Goal: Task Accomplishment & Management: Use online tool/utility

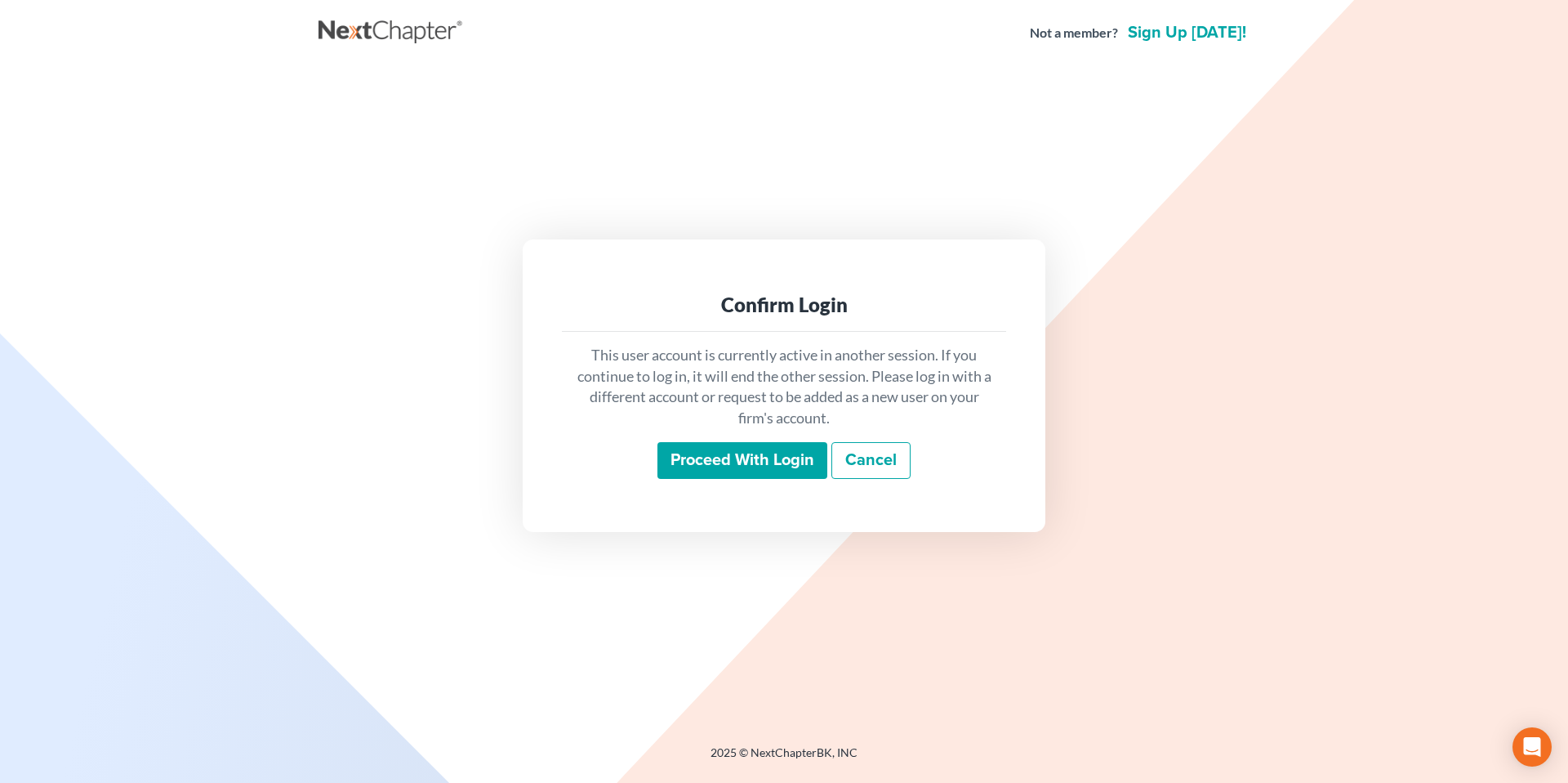
drag, startPoint x: 729, startPoint y: 452, endPoint x: 677, endPoint y: 449, distance: 52.1
click at [727, 453] on input "Proceed with login" at bounding box center [742, 461] width 170 height 38
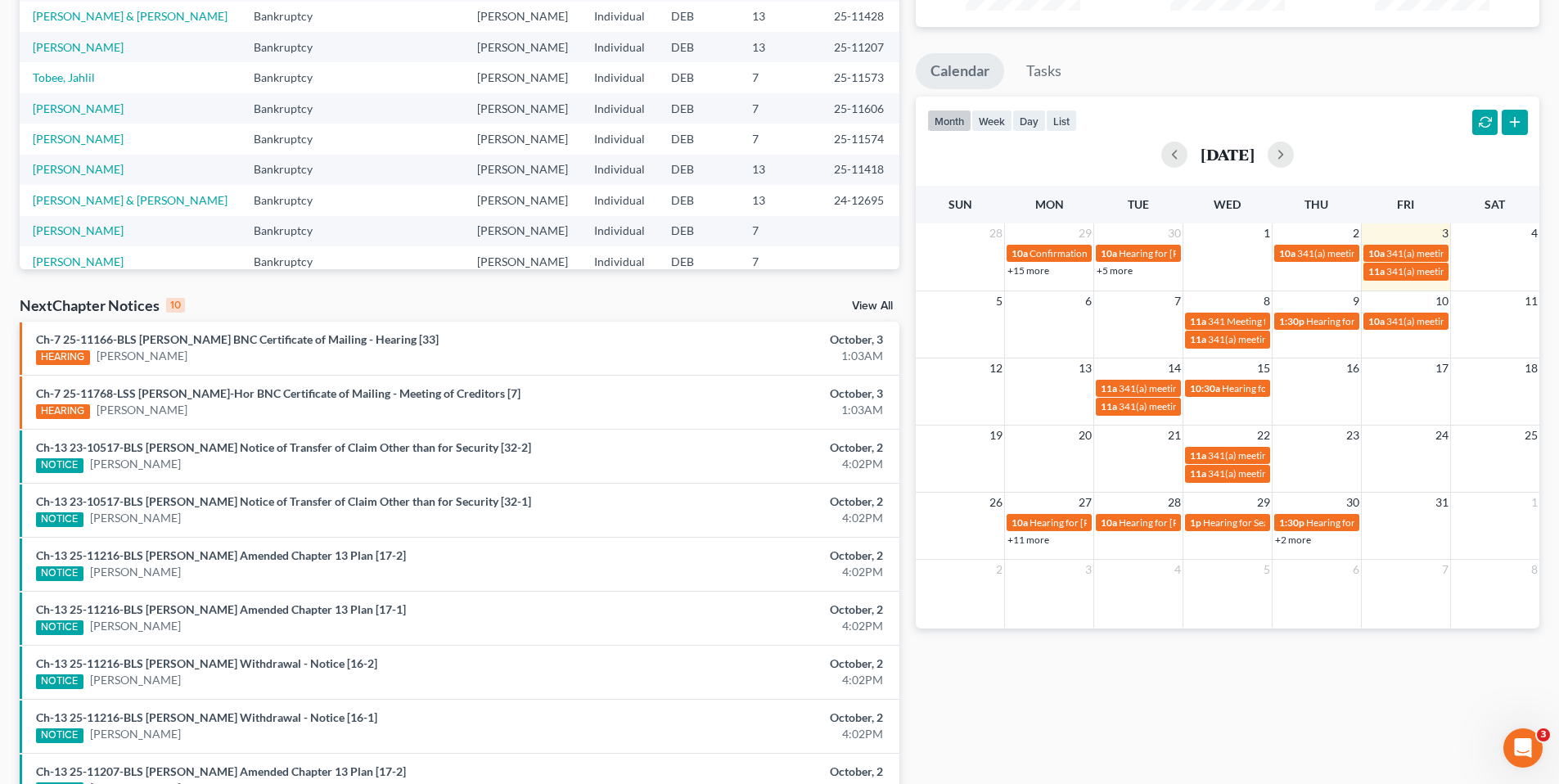
scroll to position [66, 0]
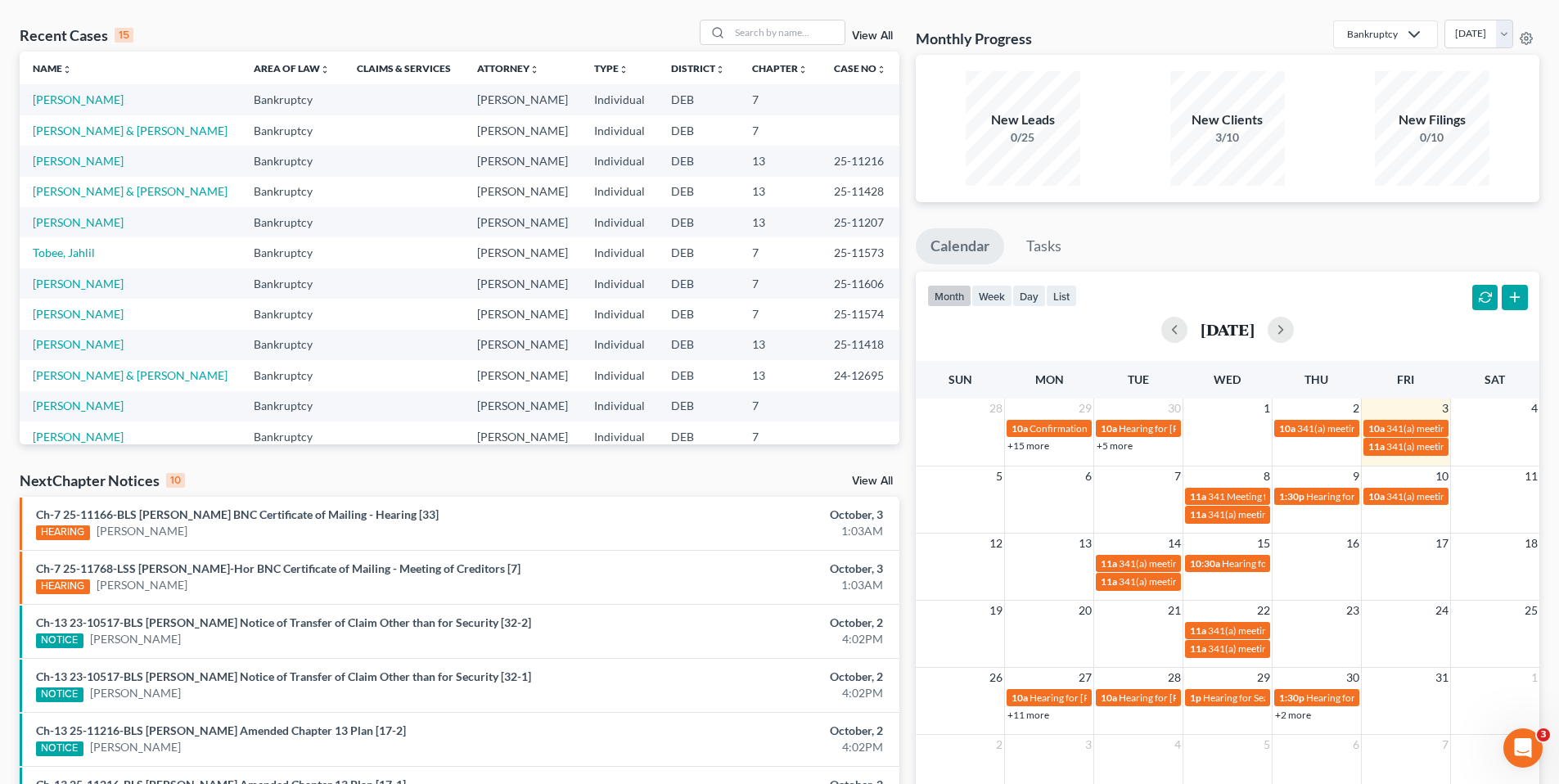
click at [866, 477] on link "View All" at bounding box center [873, 481] width 41 height 12
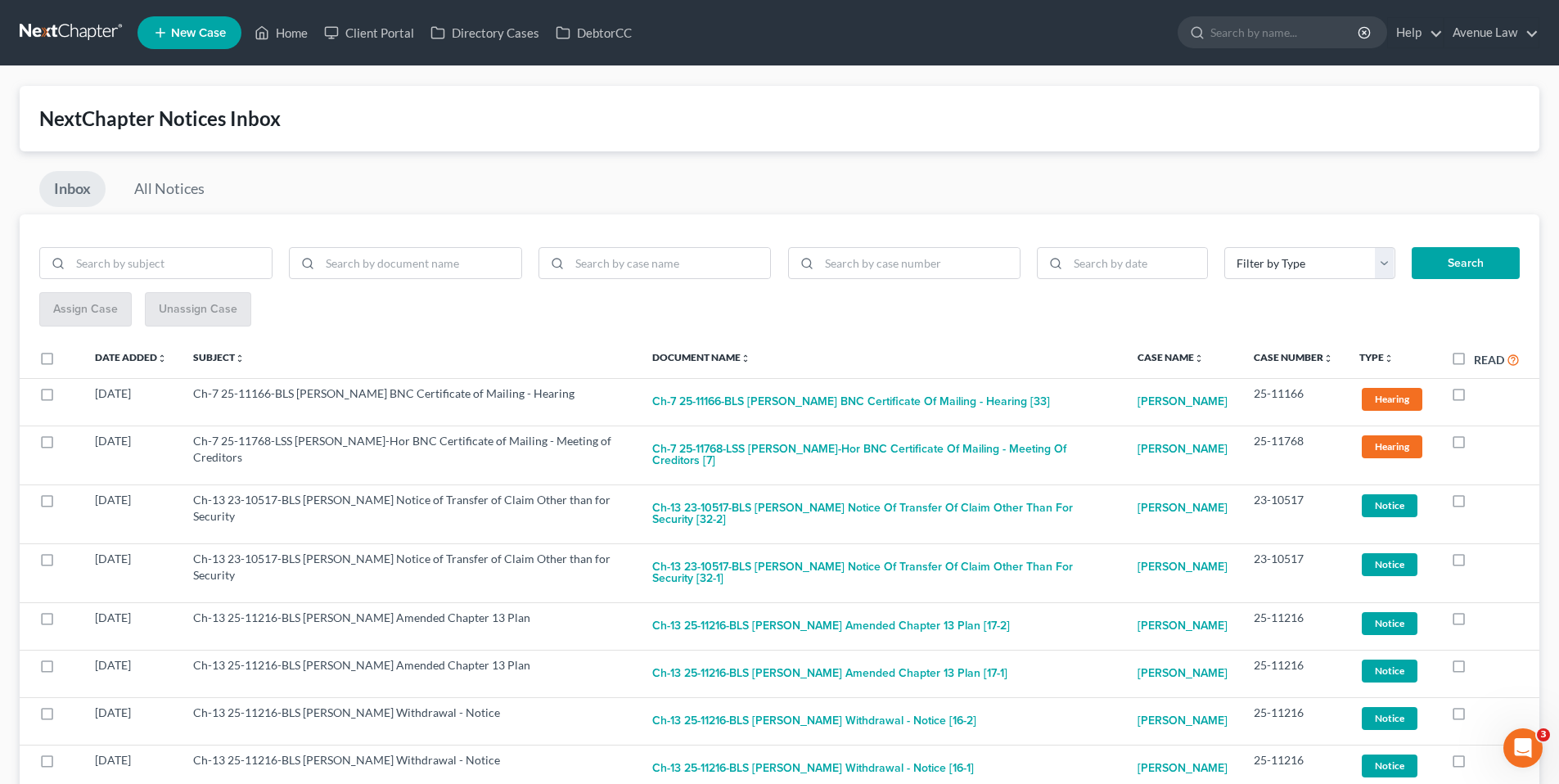
click at [1475, 358] on label "Read" at bounding box center [1497, 359] width 46 height 19
click at [1481, 358] on input "Read" at bounding box center [1486, 356] width 11 height 11
checkbox input "true"
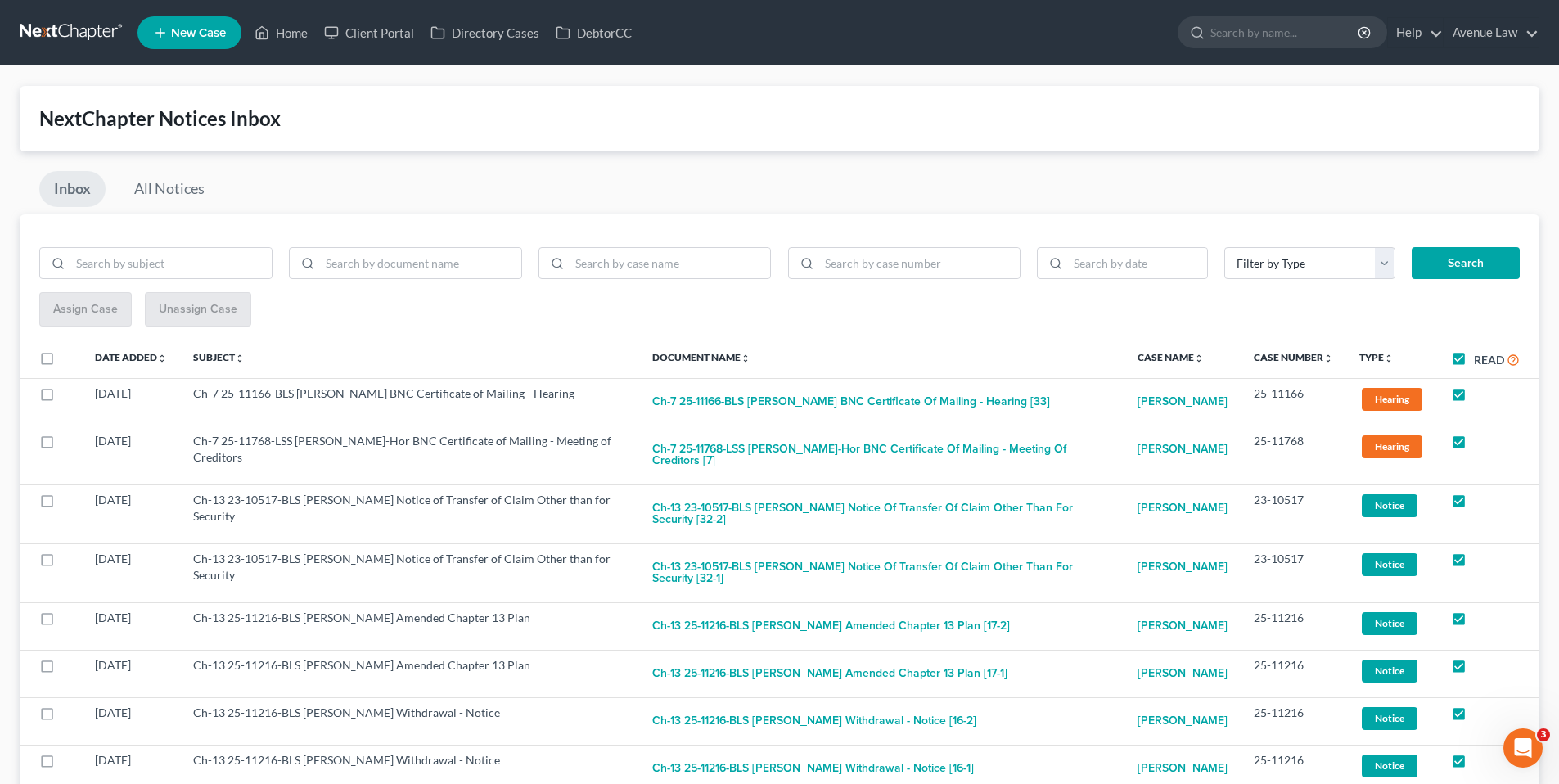
checkbox input "true"
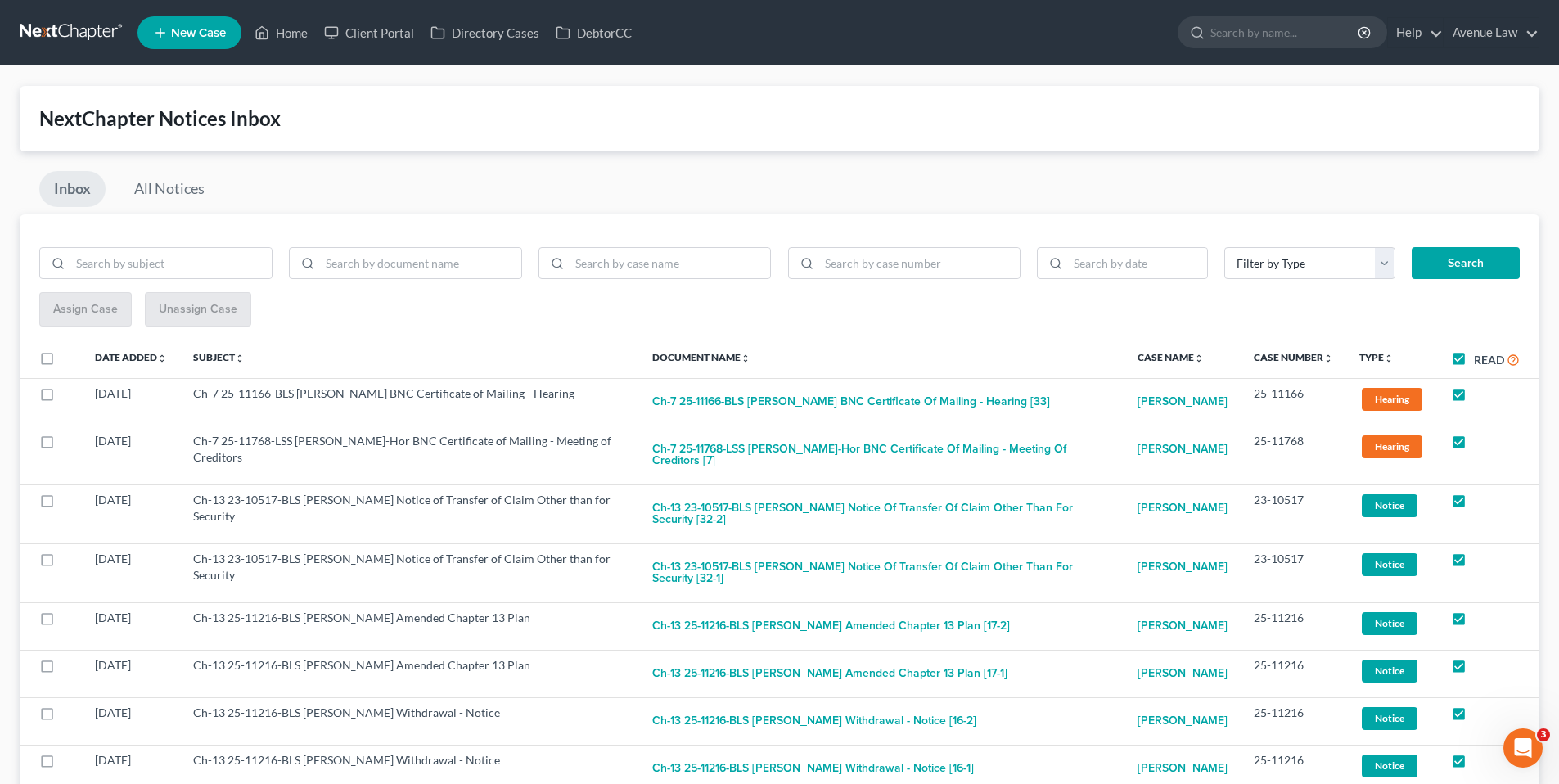
checkbox input "true"
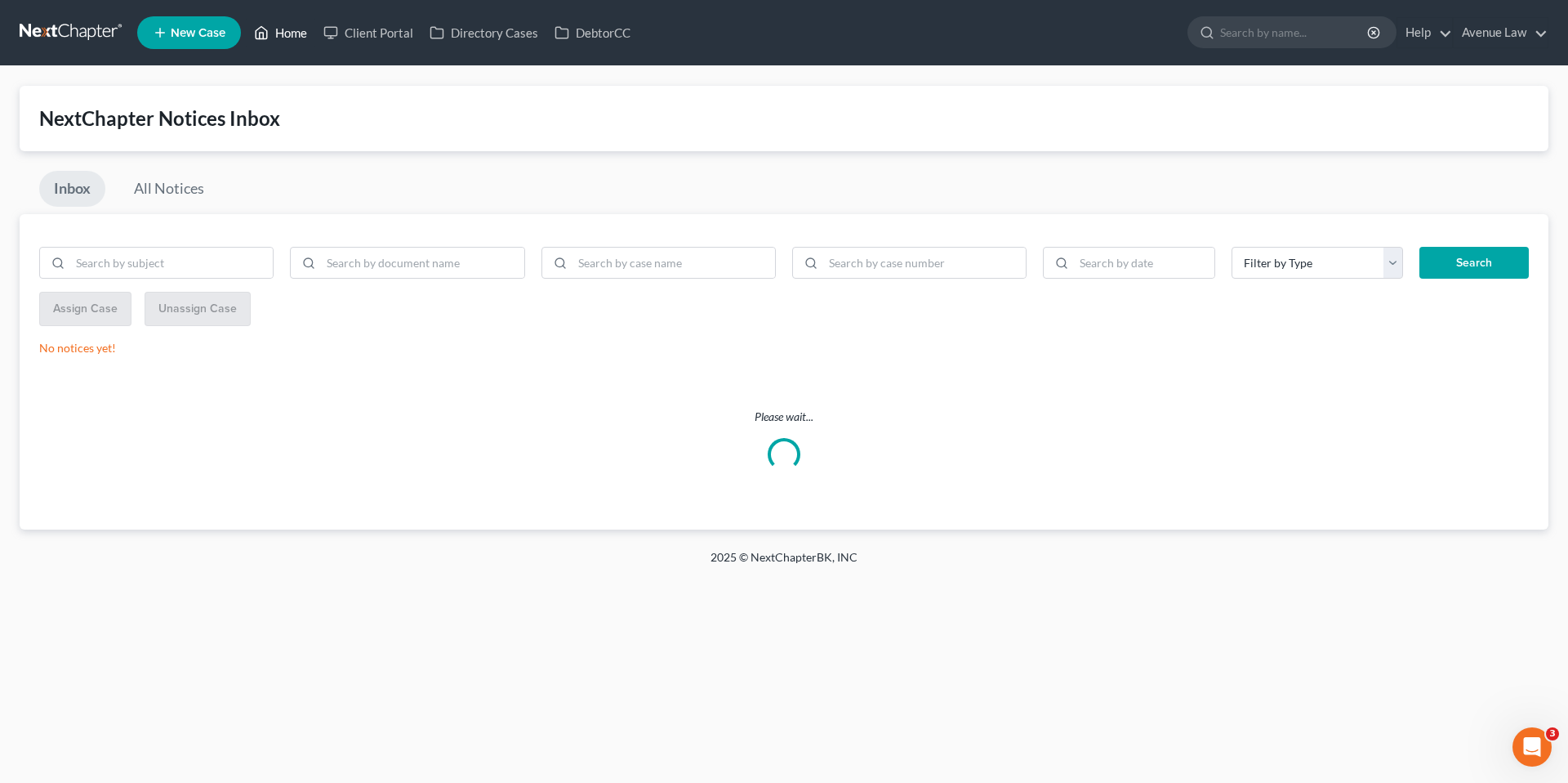
click at [283, 28] on link "Home" at bounding box center [281, 32] width 70 height 30
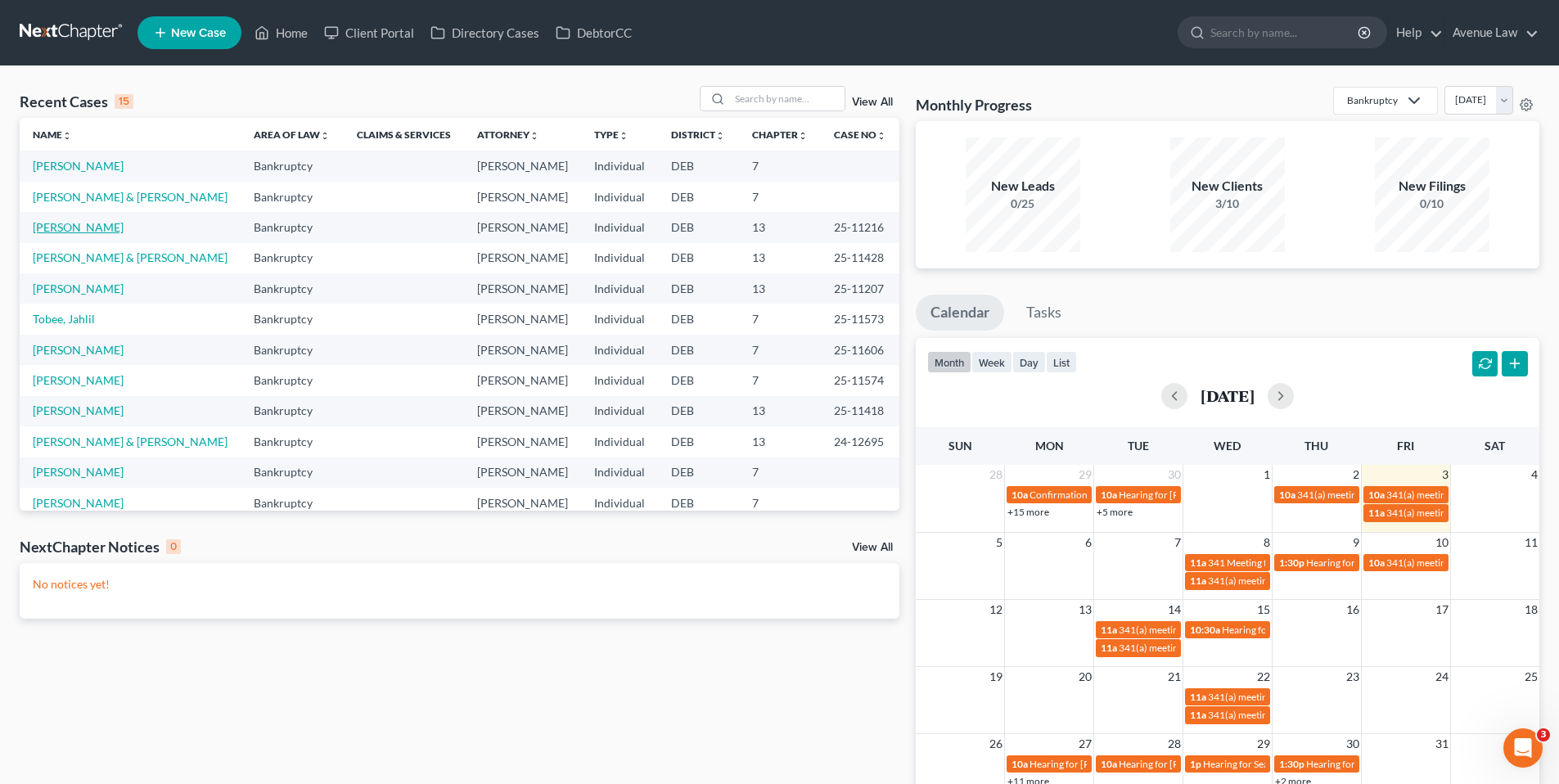
click at [107, 226] on link "[PERSON_NAME]" at bounding box center [78, 228] width 91 height 14
select select "0"
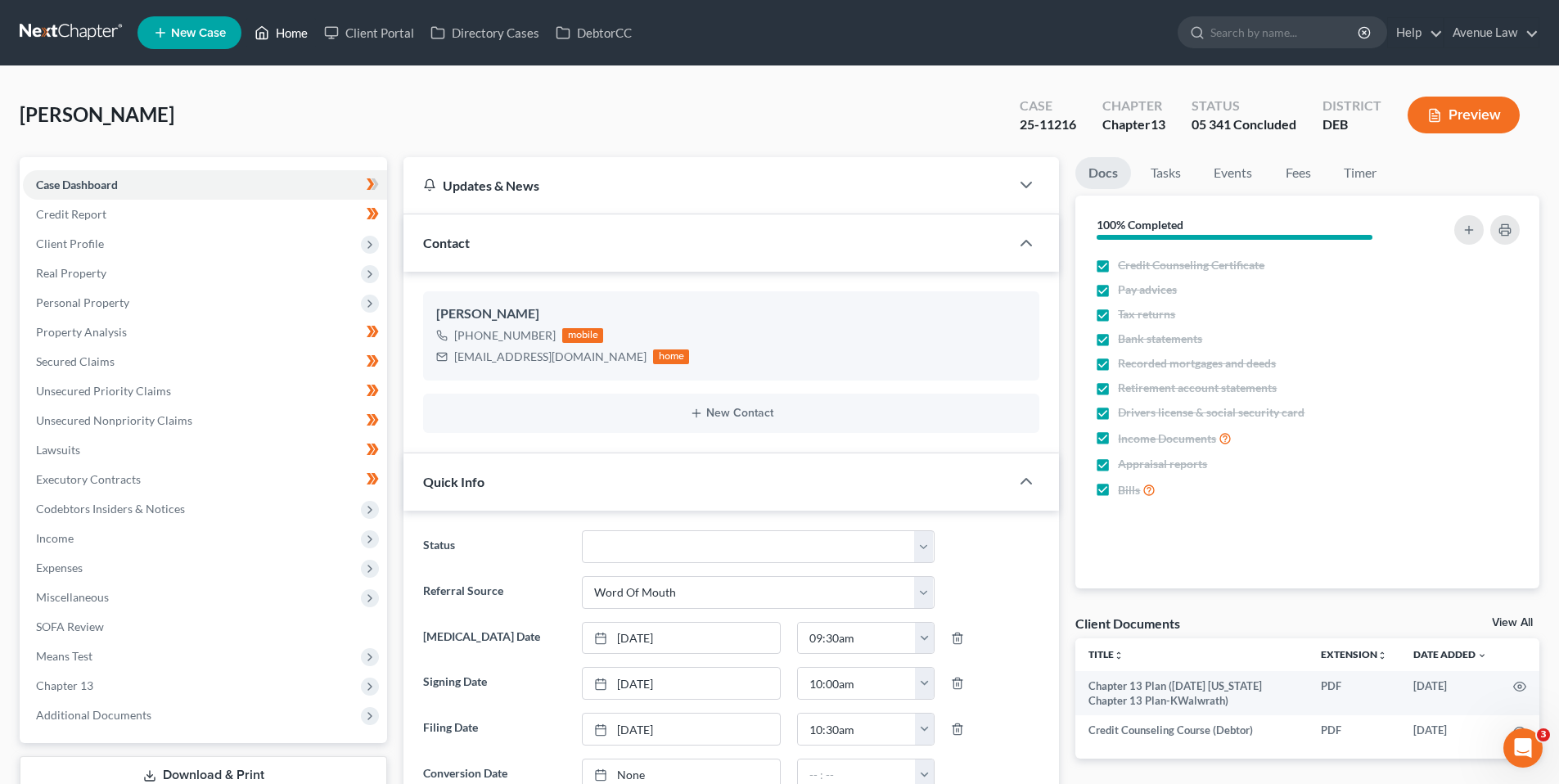
click at [299, 33] on link "Home" at bounding box center [281, 32] width 70 height 30
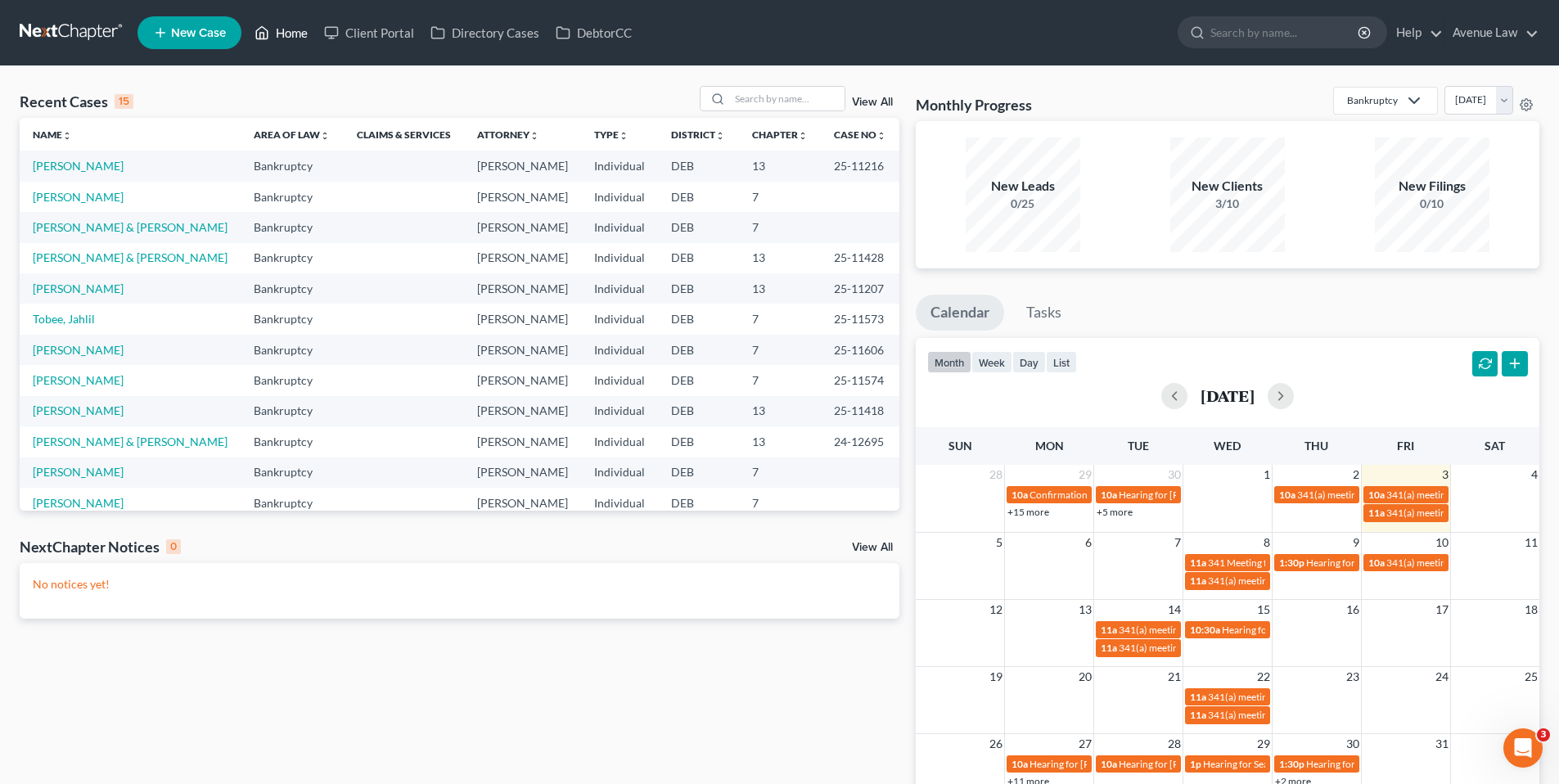
click at [300, 31] on link "Home" at bounding box center [281, 32] width 70 height 30
click at [289, 30] on link "Home" at bounding box center [281, 32] width 70 height 30
click at [86, 319] on link "Tobee, Jahlil" at bounding box center [64, 319] width 62 height 14
select select "0"
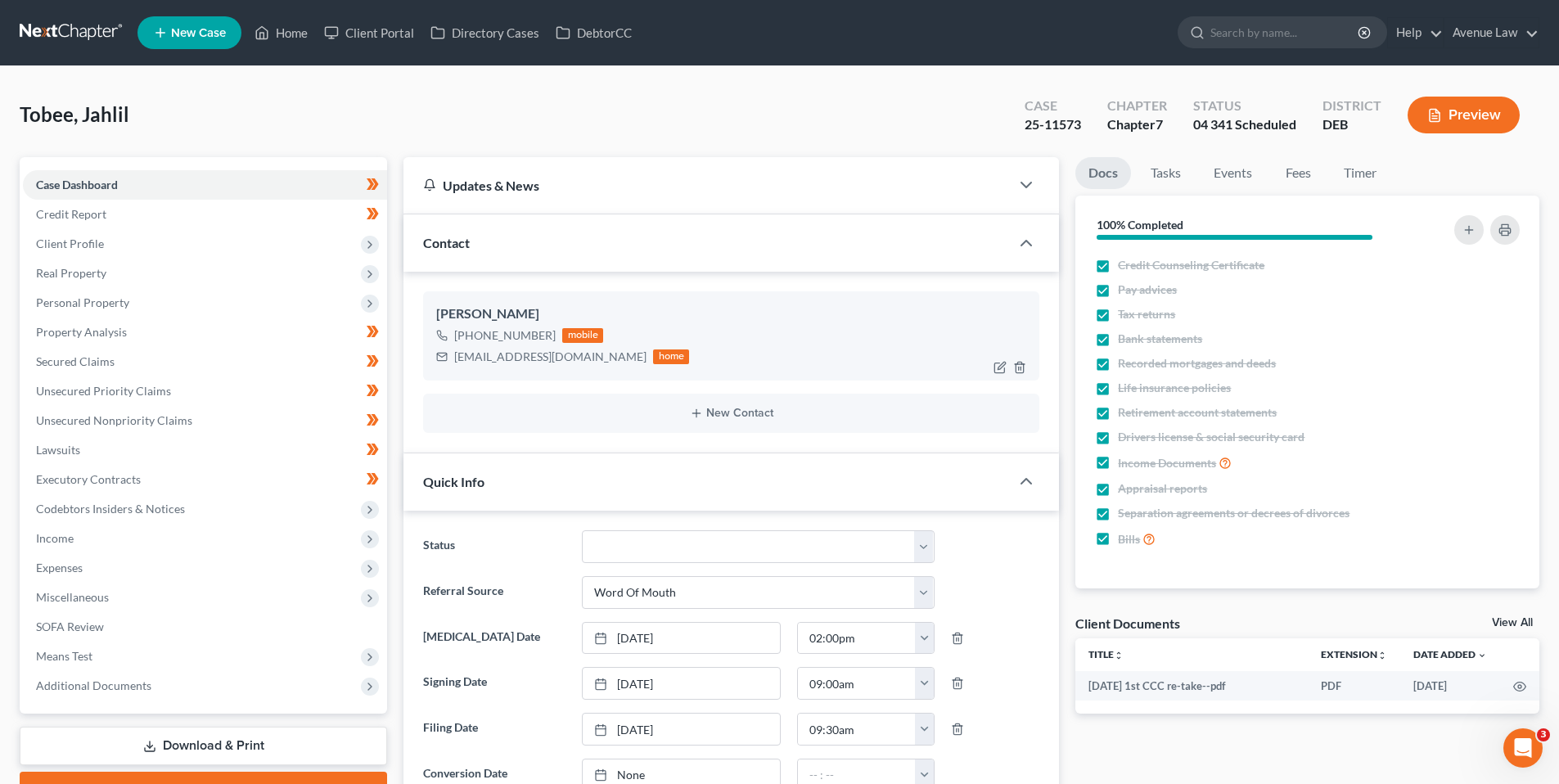
drag, startPoint x: 550, startPoint y: 336, endPoint x: 462, endPoint y: 342, distance: 88.2
click at [462, 342] on div "[PHONE_NUMBER]" at bounding box center [505, 335] width 101 height 16
copy div "[PHONE_NUMBER]"
click at [285, 27] on link "Home" at bounding box center [281, 32] width 70 height 30
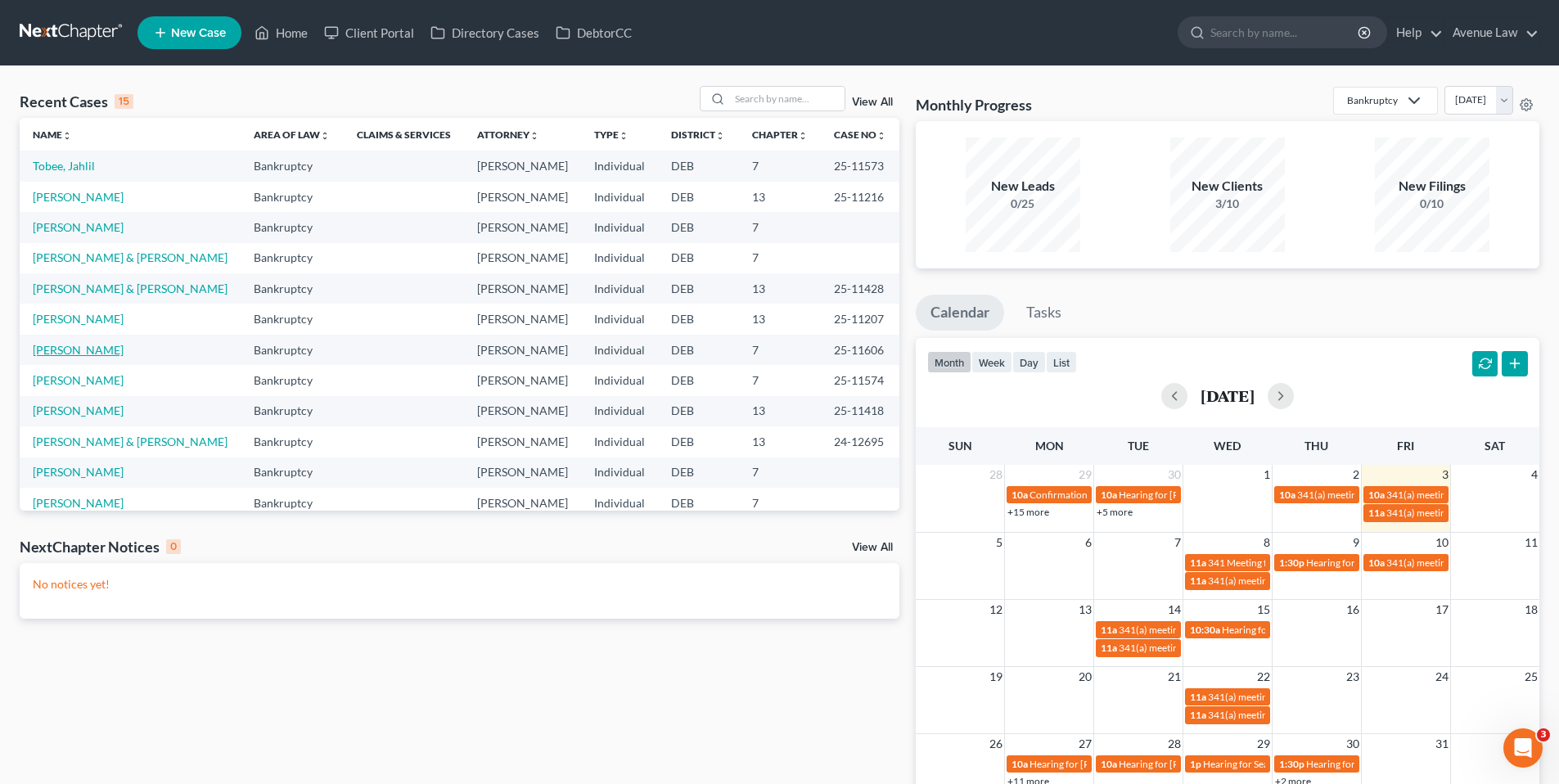
click at [85, 348] on link "[PERSON_NAME]" at bounding box center [78, 350] width 91 height 14
select select "0"
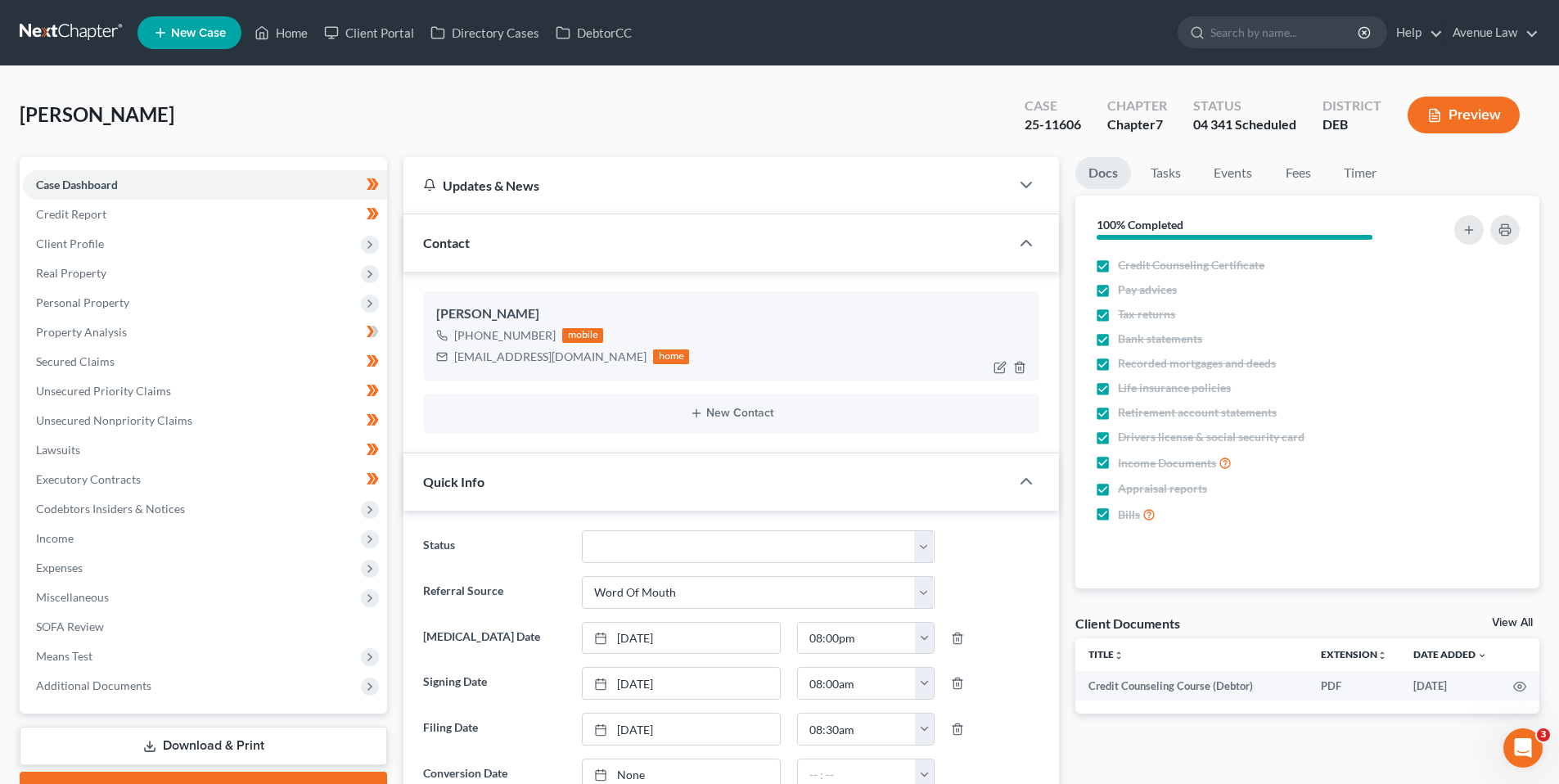
drag, startPoint x: 551, startPoint y: 334, endPoint x: 463, endPoint y: 342, distance: 88.4
click at [463, 342] on div "[PHONE_NUMBER] mobile" at bounding box center [563, 336] width 253 height 22
click at [288, 24] on link "Home" at bounding box center [281, 32] width 70 height 30
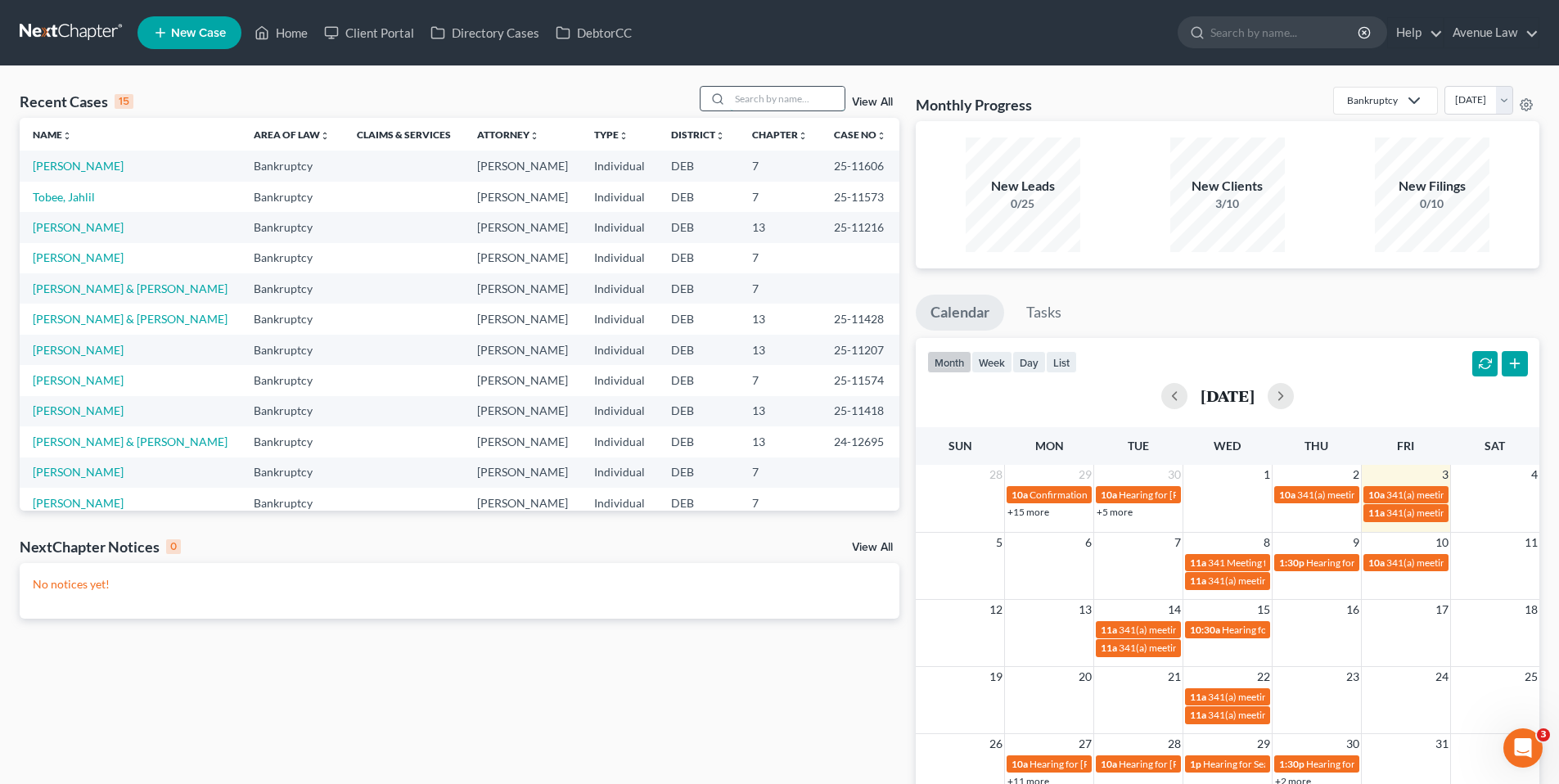
click at [747, 104] on input "search" at bounding box center [788, 99] width 115 height 23
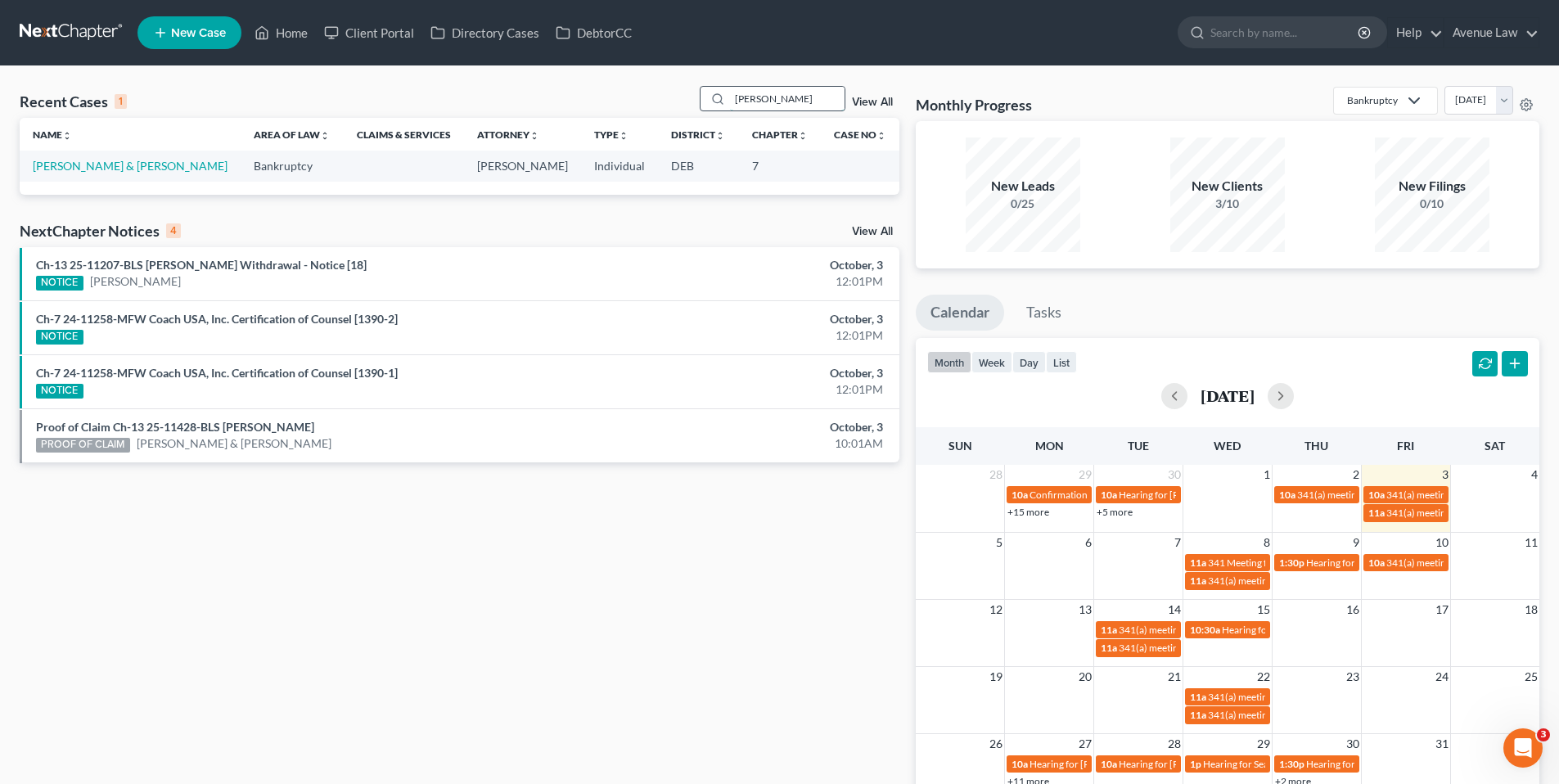
click at [753, 101] on input "[PERSON_NAME]" at bounding box center [788, 99] width 115 height 23
type input "[PERSON_NAME]"
click at [99, 165] on link "[PERSON_NAME] & [PERSON_NAME]" at bounding box center [130, 166] width 195 height 14
select select "0"
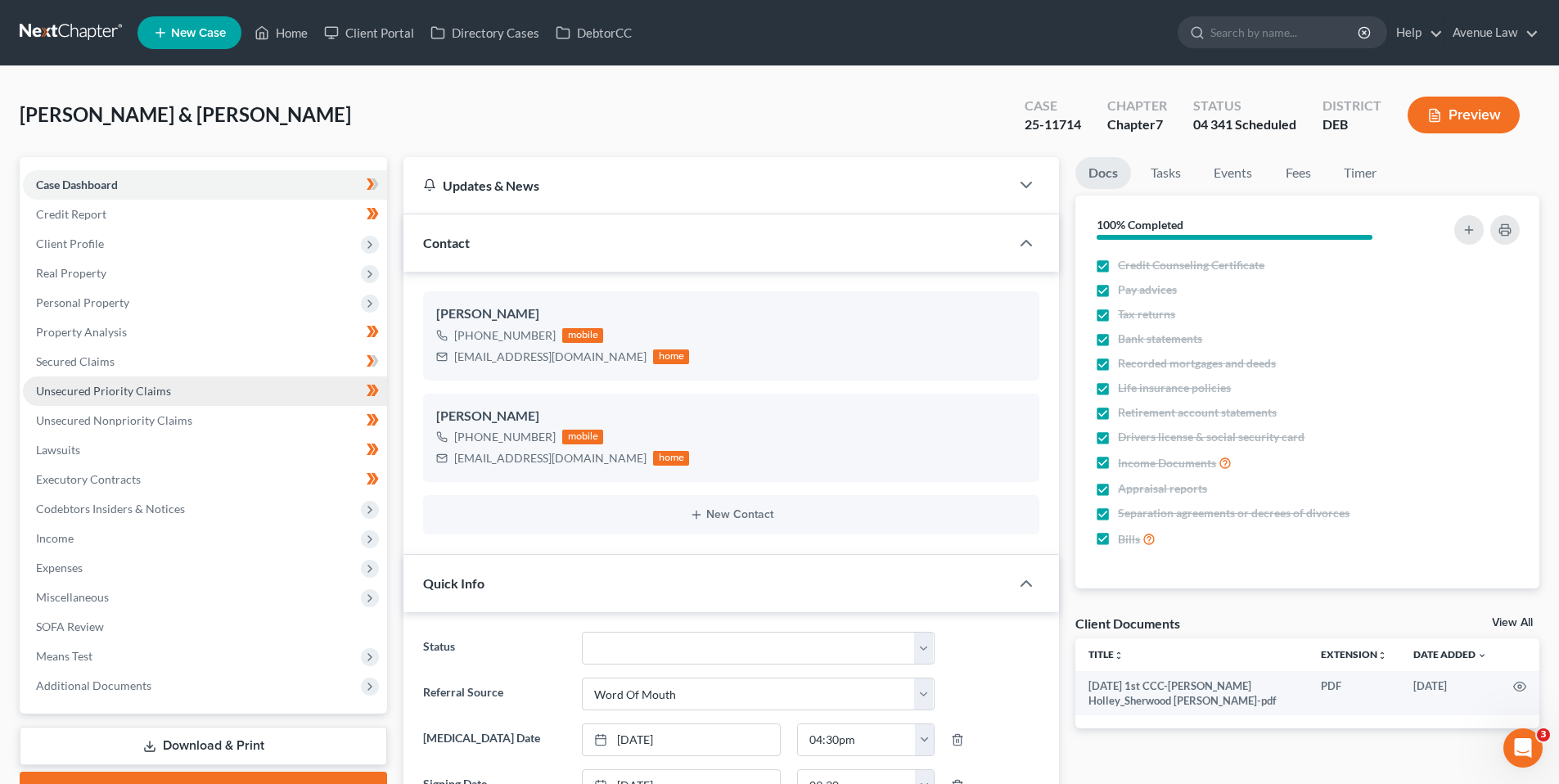
click at [72, 394] on span "Unsecured Priority Claims" at bounding box center [103, 391] width 135 height 14
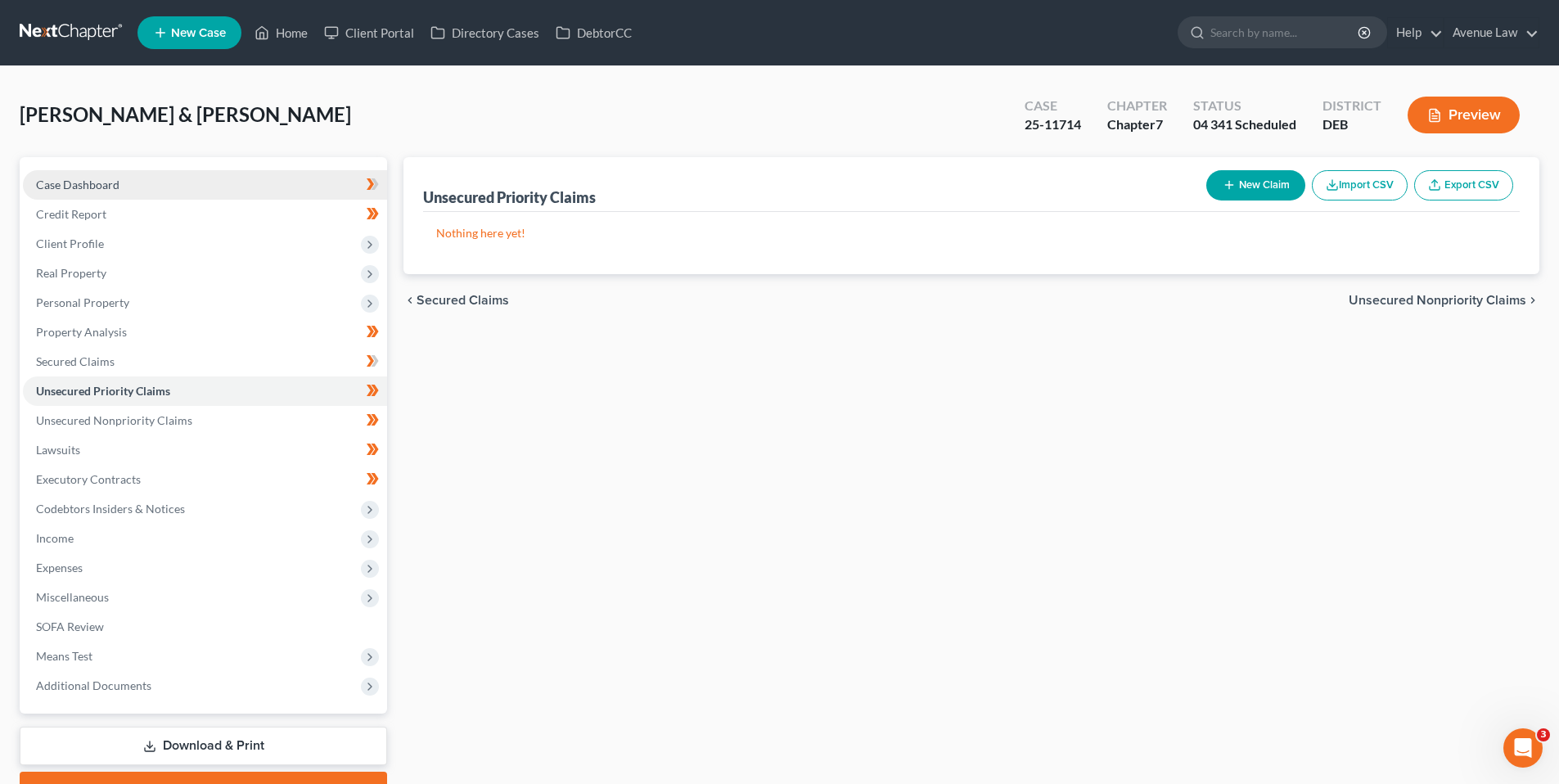
click at [74, 184] on span "Case Dashboard" at bounding box center [77, 185] width 83 height 14
select select "0"
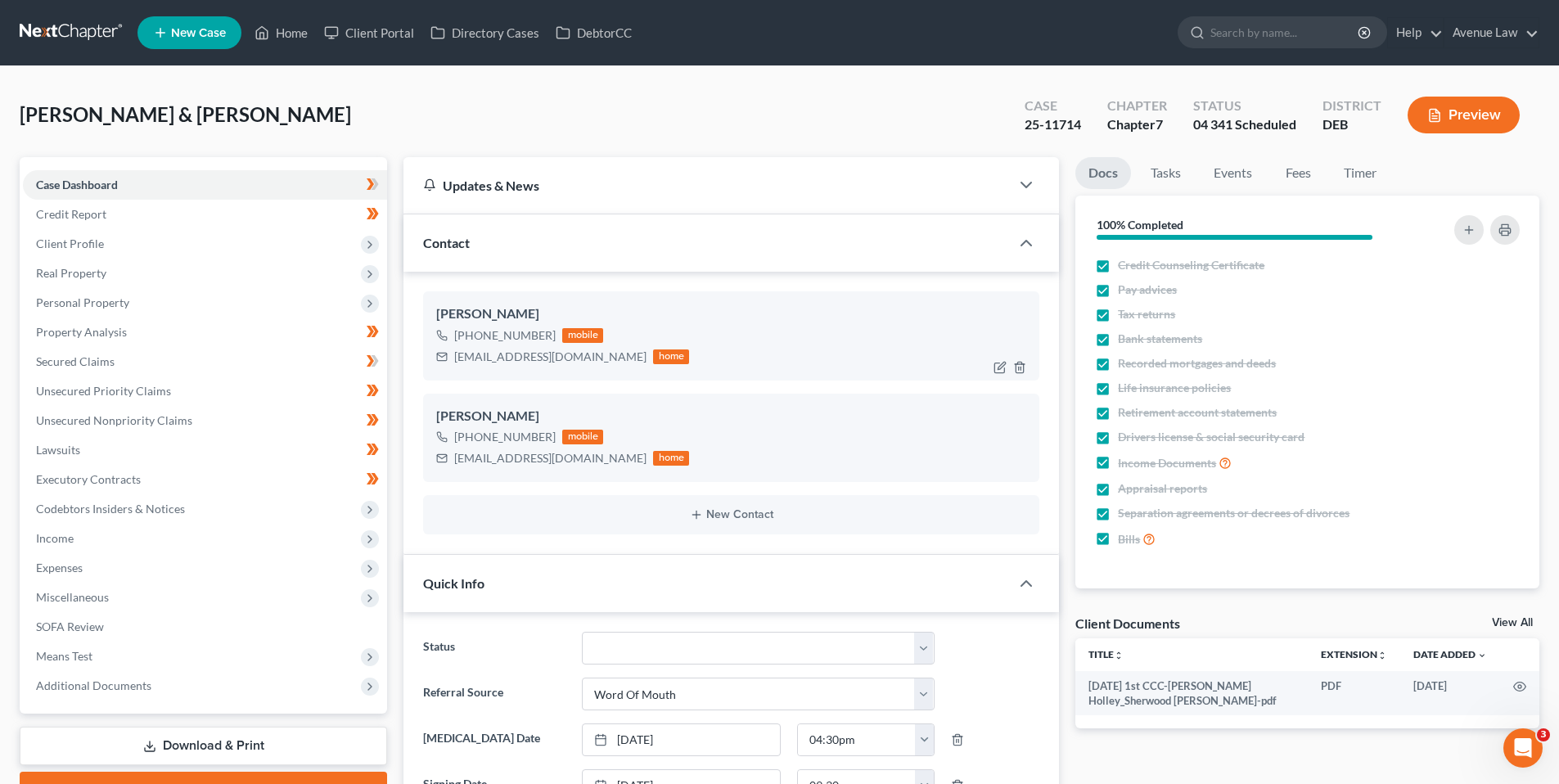
drag, startPoint x: 550, startPoint y: 336, endPoint x: 469, endPoint y: 342, distance: 81.2
click at [469, 342] on div "[PHONE_NUMBER] mobile" at bounding box center [563, 336] width 253 height 22
copy div "[PHONE_NUMBER]"
click at [287, 25] on link "Home" at bounding box center [281, 32] width 70 height 30
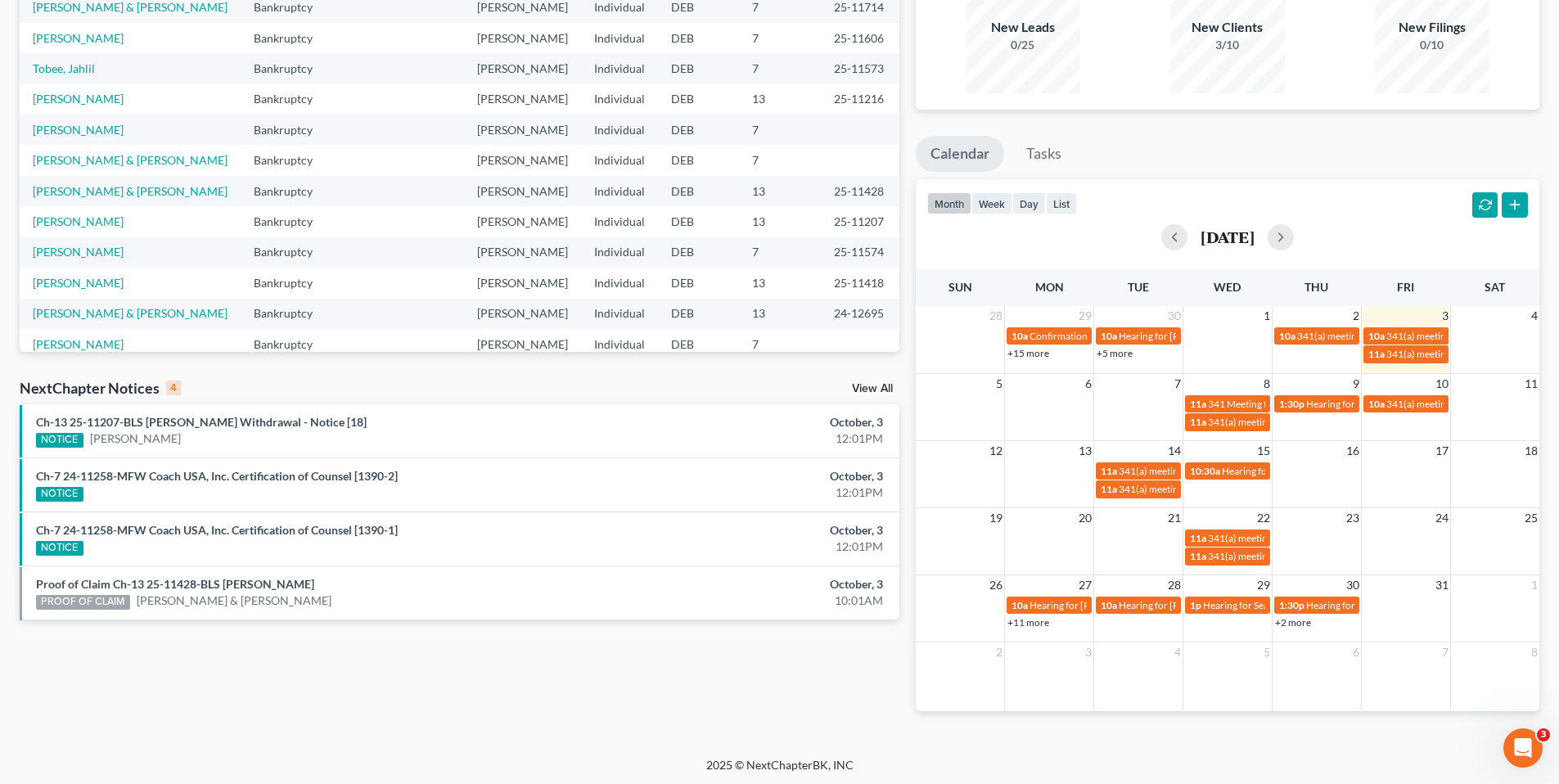
scroll to position [161, 0]
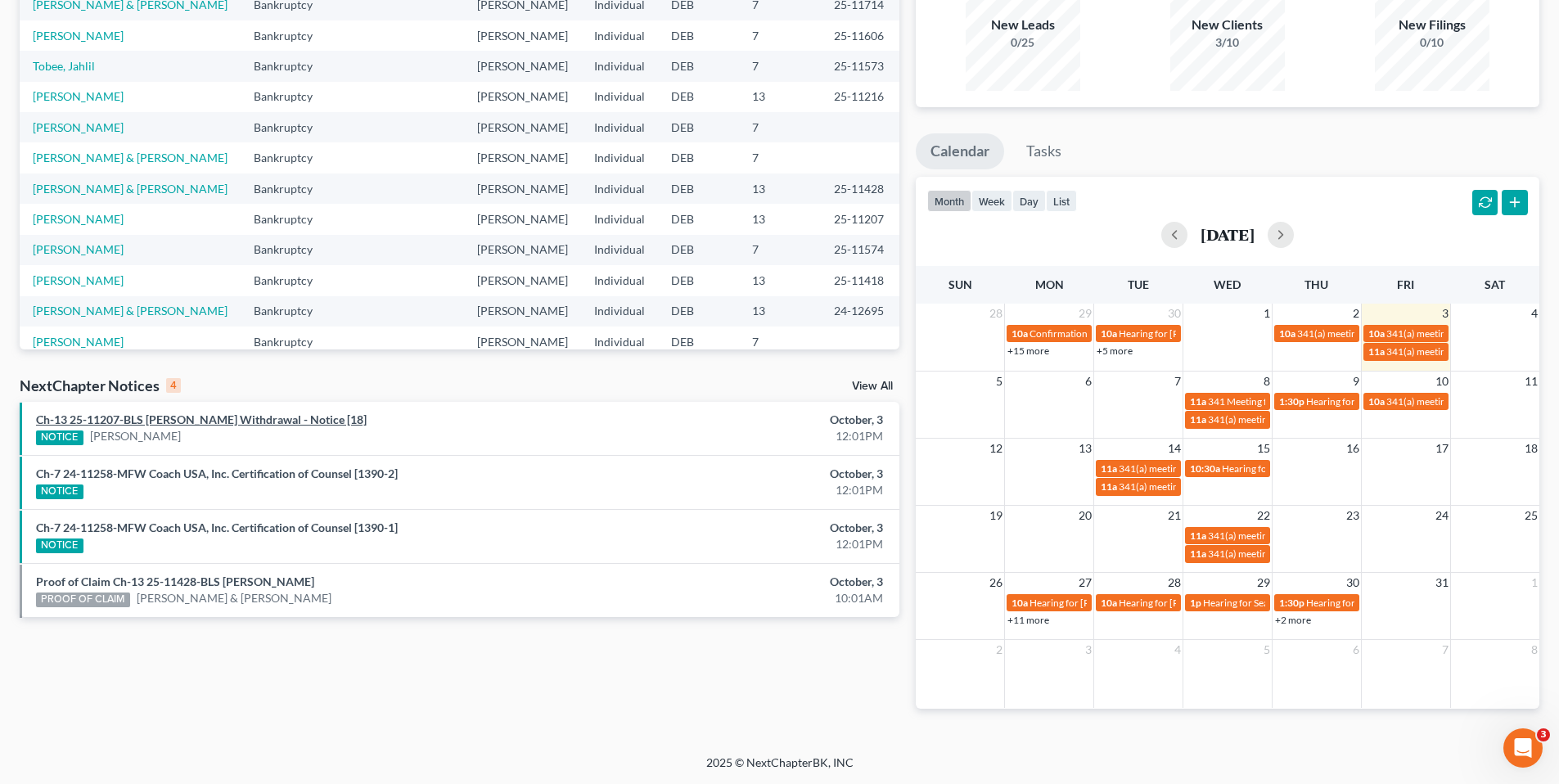
click at [212, 418] on link "Ch-13 25-11207-BLS [PERSON_NAME] Withdrawal - Notice [18]" at bounding box center [201, 419] width 331 height 14
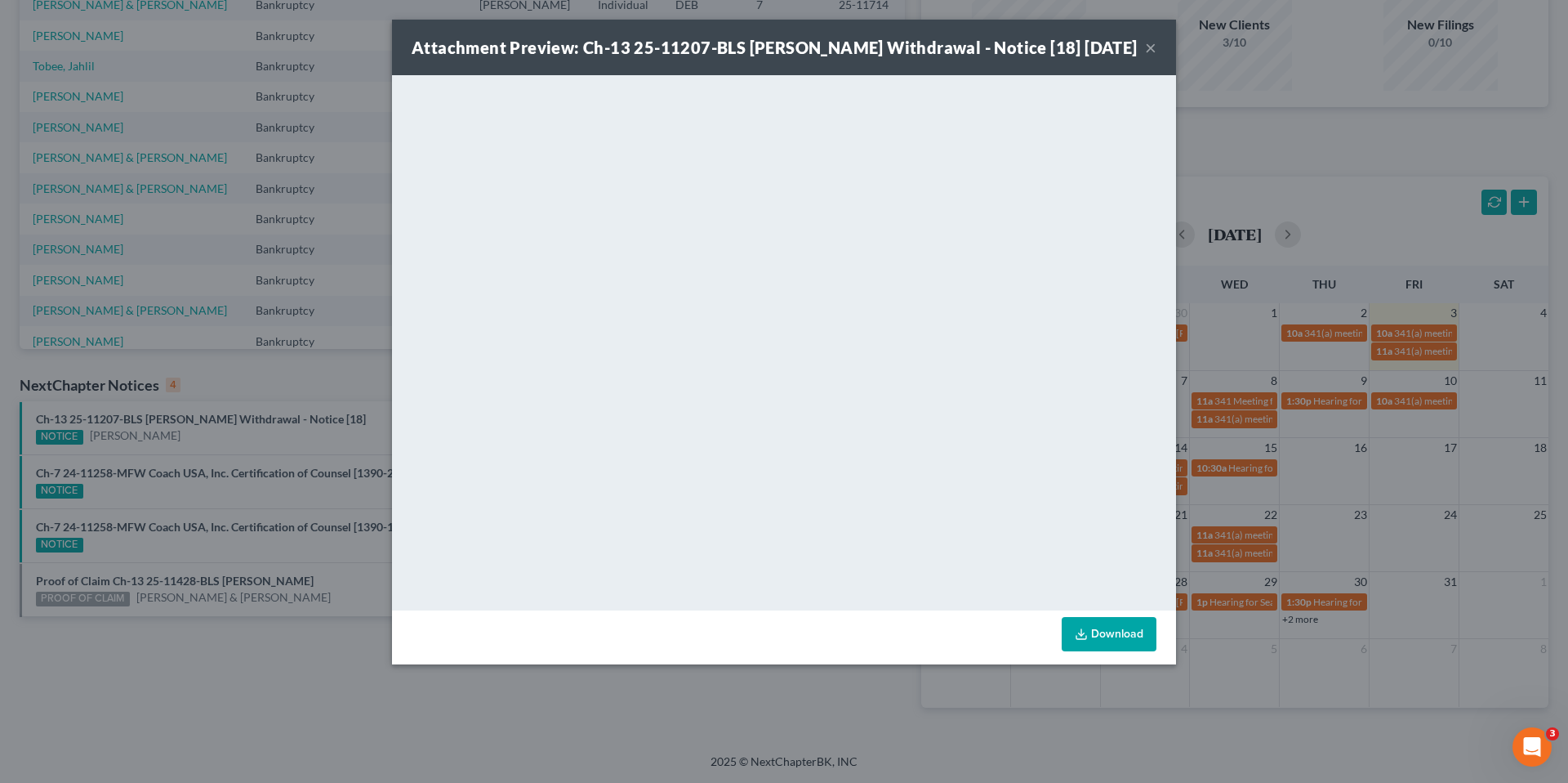
click at [1147, 48] on button "×" at bounding box center [1150, 47] width 12 height 20
